Goal: Task Accomplishment & Management: Manage account settings

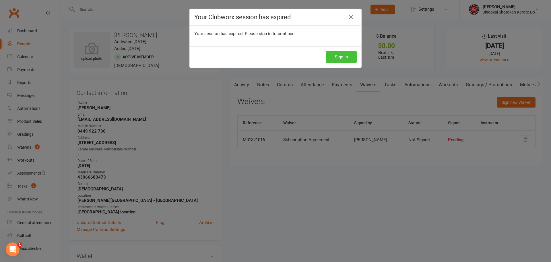
click at [340, 58] on button "Sign In" at bounding box center [341, 57] width 31 height 12
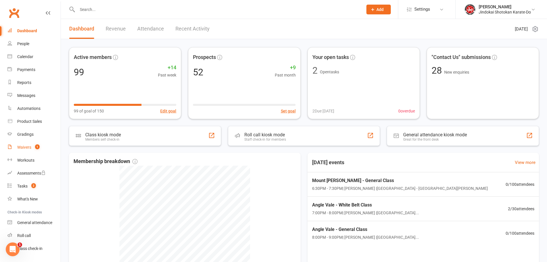
click at [22, 145] on div "Waivers" at bounding box center [24, 147] width 14 height 5
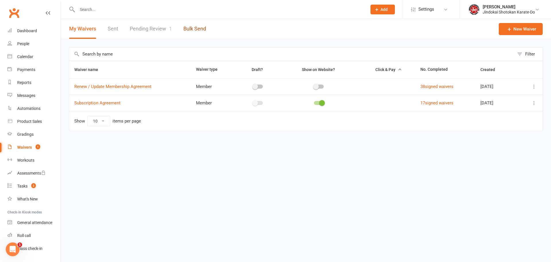
click at [188, 28] on link "Bulk Send" at bounding box center [195, 29] width 23 height 20
select select "active_members"
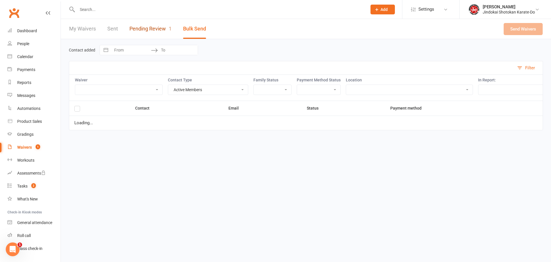
click at [158, 28] on link "Pending Review 1" at bounding box center [151, 29] width 42 height 20
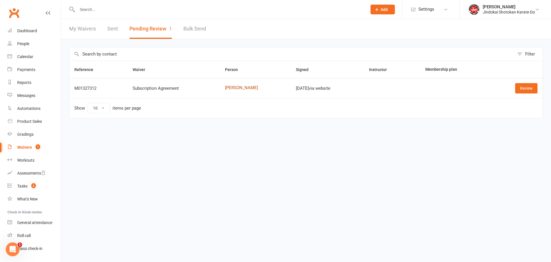
click at [233, 87] on link "[PERSON_NAME]" at bounding box center [255, 87] width 61 height 5
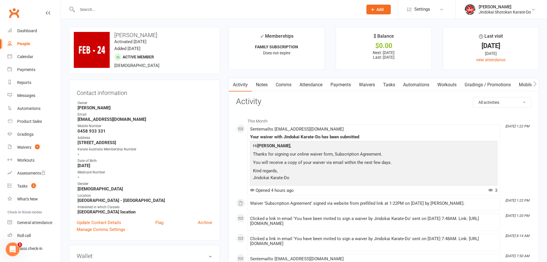
click at [342, 84] on link "Payments" at bounding box center [341, 84] width 28 height 13
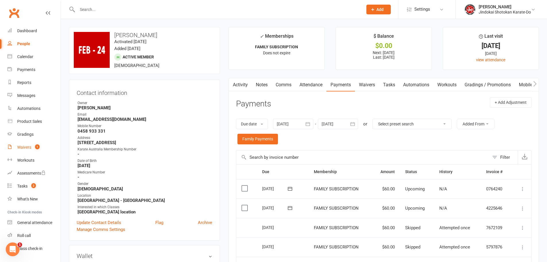
click at [25, 147] on div "Waivers" at bounding box center [24, 147] width 14 height 5
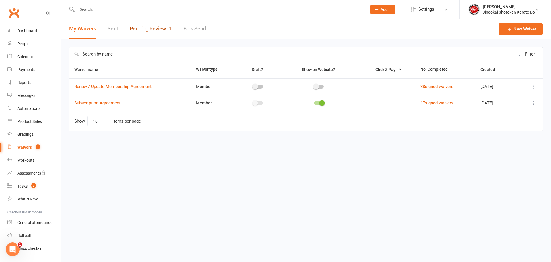
click at [151, 31] on link "Pending Review 1" at bounding box center [151, 29] width 42 height 20
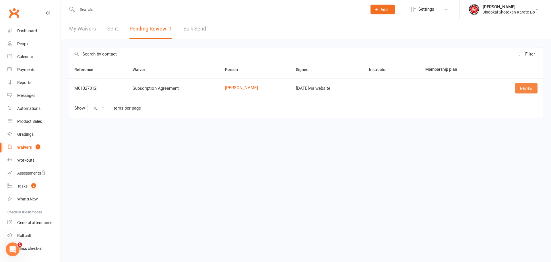
click at [527, 86] on link "Review" at bounding box center [526, 88] width 22 height 10
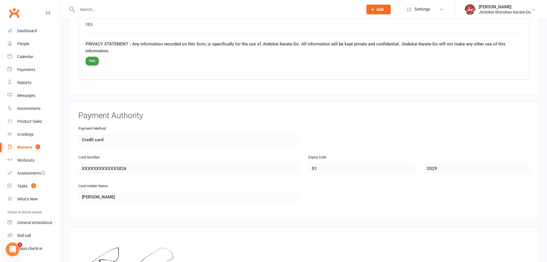
scroll to position [591, 0]
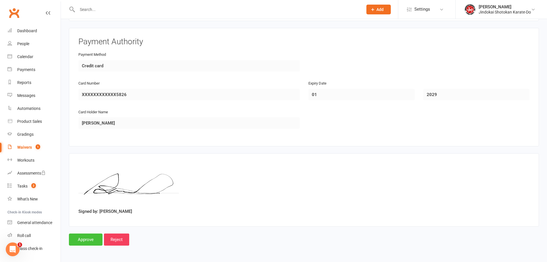
click at [82, 243] on input "Approve" at bounding box center [86, 239] width 34 height 12
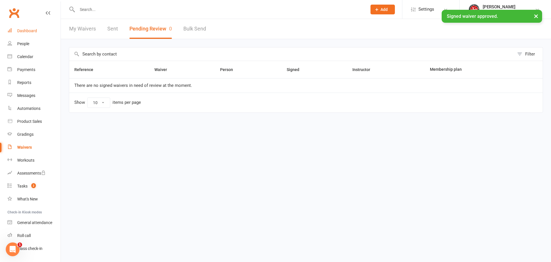
click at [21, 31] on div "Dashboard" at bounding box center [27, 30] width 20 height 5
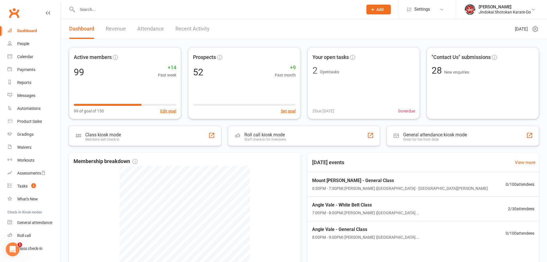
click at [112, 29] on link "Revenue" at bounding box center [116, 29] width 20 height 20
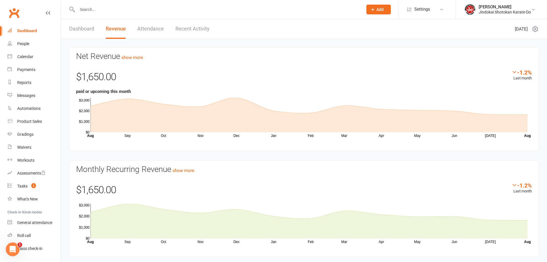
click at [82, 32] on link "Dashboard" at bounding box center [81, 29] width 25 height 20
